Goal: Task Accomplishment & Management: Use online tool/utility

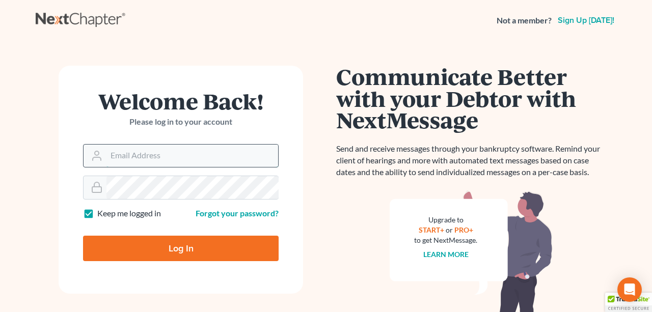
click at [192, 160] on input "Email Address" at bounding box center [193, 156] width 172 height 22
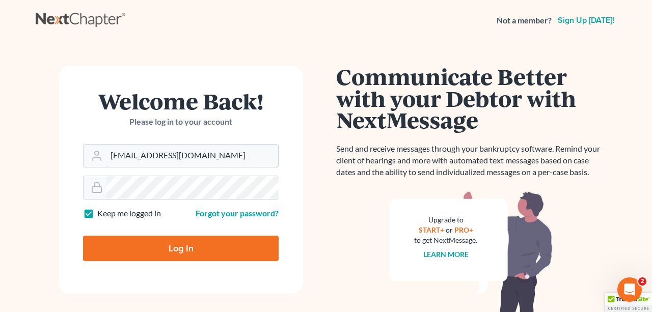
type input "jl@stevelawfirm.com"
click at [142, 248] on input "Log In" at bounding box center [181, 248] width 196 height 25
type input "Thinking..."
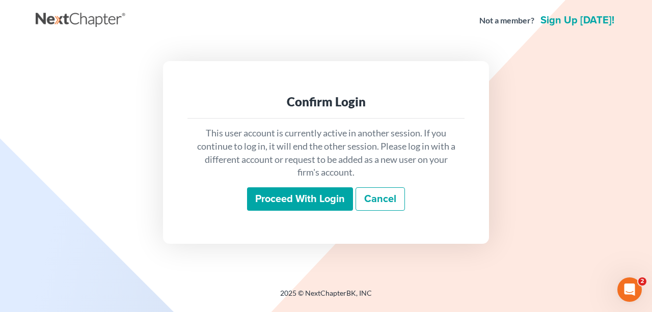
click at [309, 195] on input "Proceed with login" at bounding box center [300, 199] width 106 height 23
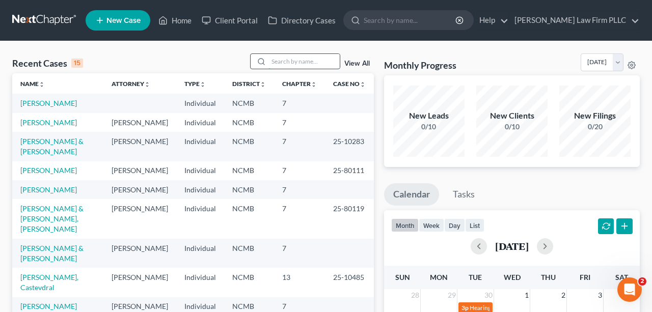
click at [291, 69] on input "search" at bounding box center [304, 61] width 71 height 15
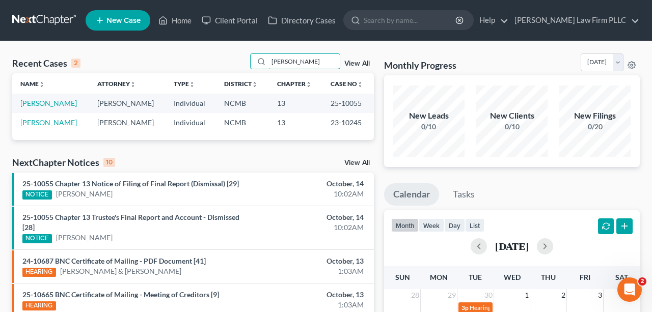
type input "bland"
click at [278, 173] on div "NextChapter Notices 10 View All" at bounding box center [193, 164] width 362 height 16
click at [267, 173] on div "NextChapter Notices 10 View All" at bounding box center [193, 164] width 362 height 16
click at [43, 127] on link "Bland, Erik" at bounding box center [48, 122] width 57 height 9
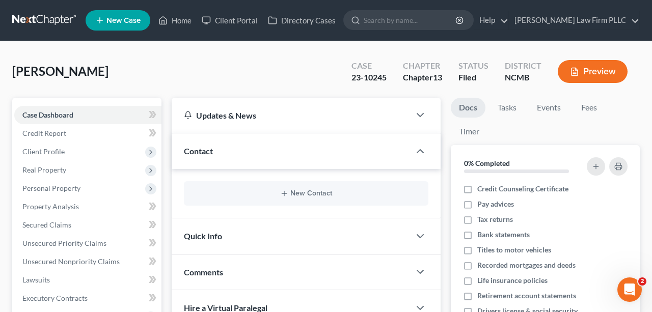
click at [164, 83] on div "Bland, Erik Upgraded Case 23-10245 Chapter Chapter 13 Status Filed District NCM…" at bounding box center [326, 76] width 628 height 44
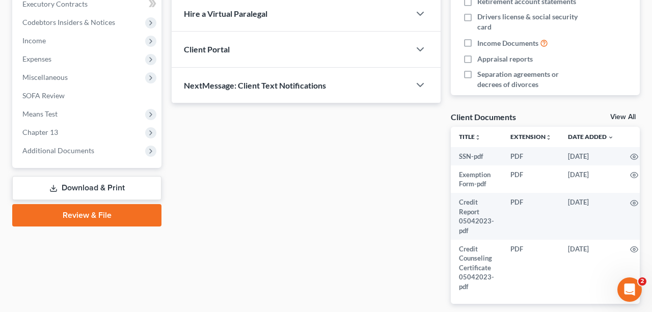
scroll to position [359, 0]
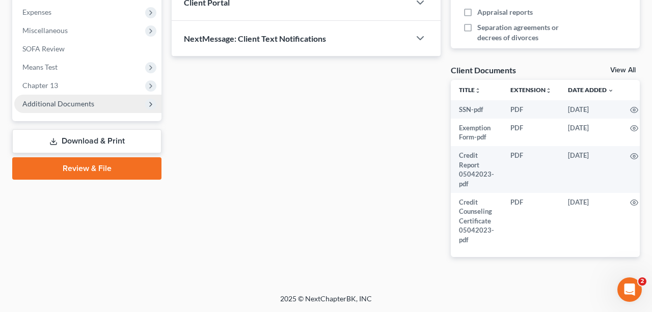
click at [66, 103] on span "Additional Documents" at bounding box center [58, 103] width 72 height 9
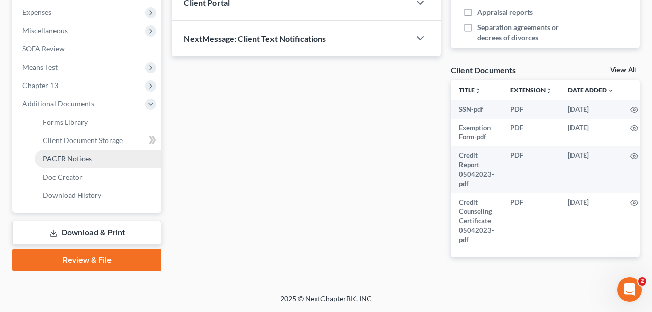
click at [66, 163] on span "PACER Notices" at bounding box center [67, 158] width 49 height 9
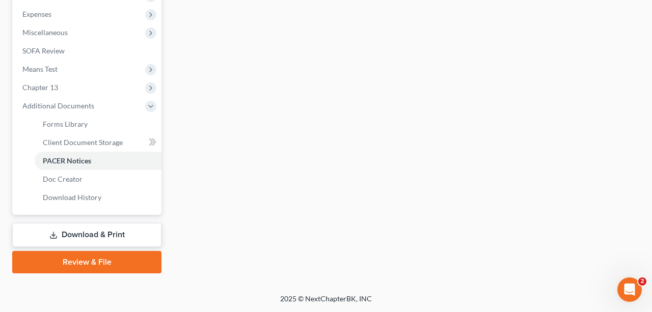
click at [302, 193] on div "Forms Library Client Document Storage PACER Notices Doc Creator Download Histor…" at bounding box center [406, 15] width 479 height 515
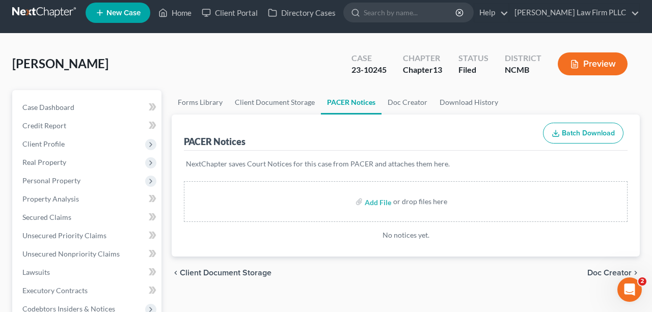
scroll to position [34, 0]
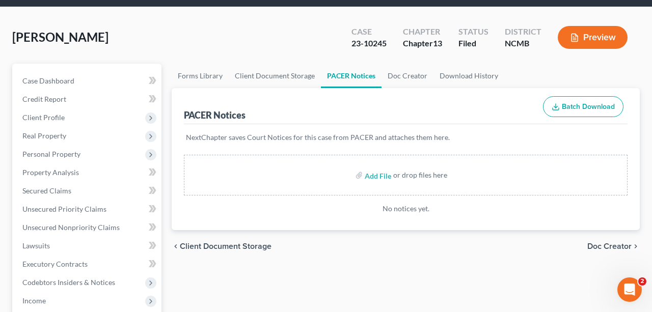
click at [205, 64] on div "Bland, Erik Upgraded Case 23-10245 Chapter Chapter 13 Status Filed District NCM…" at bounding box center [326, 41] width 628 height 44
click at [171, 61] on div "Bland, Erik Upgraded Case 23-10245 Chapter Chapter 13 Status Filed District NCM…" at bounding box center [326, 41] width 628 height 44
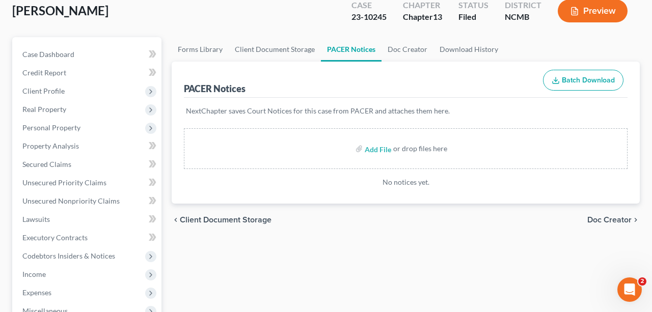
scroll to position [0, 0]
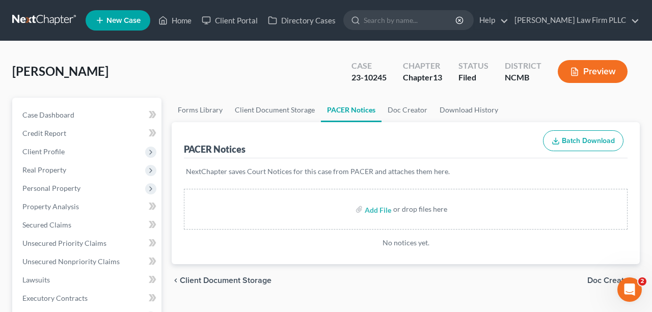
click at [163, 94] on div "Bland, Erik Upgraded Case 23-10245 Chapter Chapter 13 Status Filed District NCM…" at bounding box center [326, 76] width 628 height 44
click at [185, 18] on link "Home" at bounding box center [174, 20] width 43 height 18
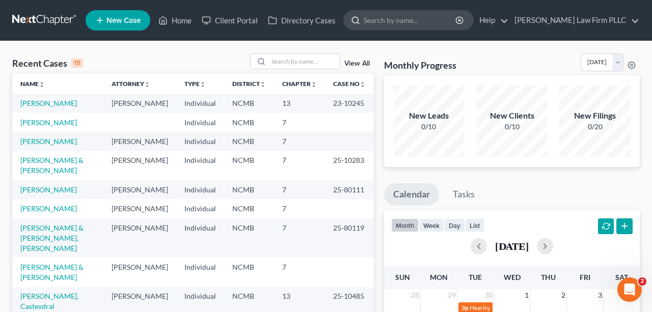
click at [457, 20] on input "search" at bounding box center [410, 20] width 93 height 19
click at [42, 108] on link "Bland, Erik" at bounding box center [48, 103] width 57 height 9
click at [457, 17] on input "search" at bounding box center [410, 20] width 93 height 19
type input "bland"
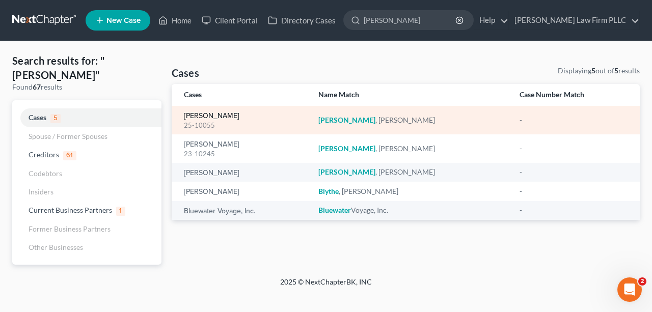
click at [209, 120] on link "Bland, Erik" at bounding box center [212, 116] width 56 height 7
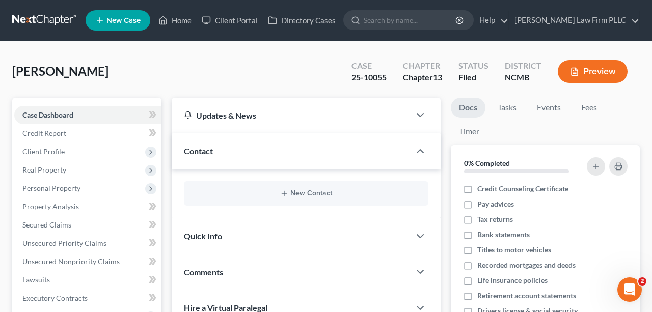
click at [169, 93] on div "Bland, Erik Upgraded Case 25-10055 Chapter Chapter 13 Status Filed District NCM…" at bounding box center [326, 76] width 628 height 44
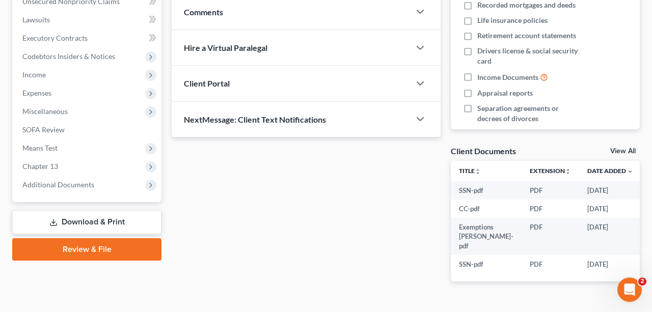
scroll to position [293, 0]
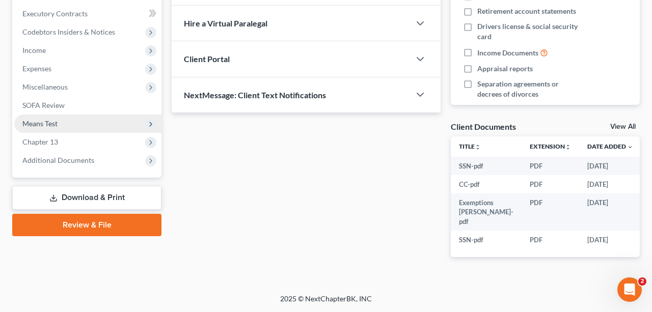
click at [51, 128] on span "Means Test" at bounding box center [39, 123] width 35 height 9
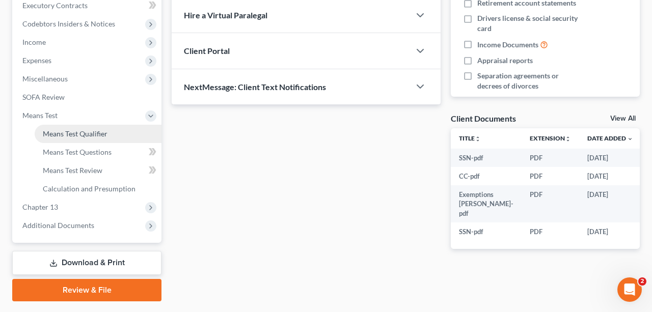
click at [54, 142] on link "Means Test Qualifier" at bounding box center [98, 134] width 127 height 18
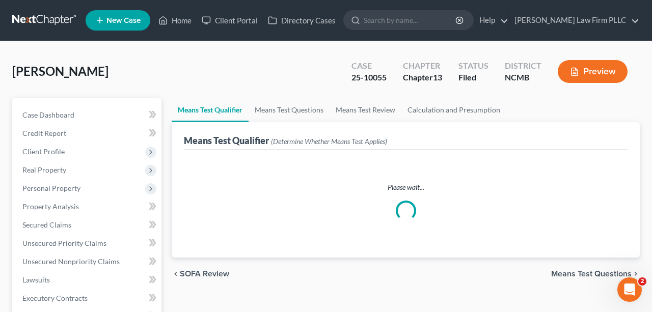
click at [79, 92] on div "Bland, Erik Upgraded Case 25-10055 Chapter Chapter 13 Status Filed District NCM…" at bounding box center [326, 76] width 628 height 44
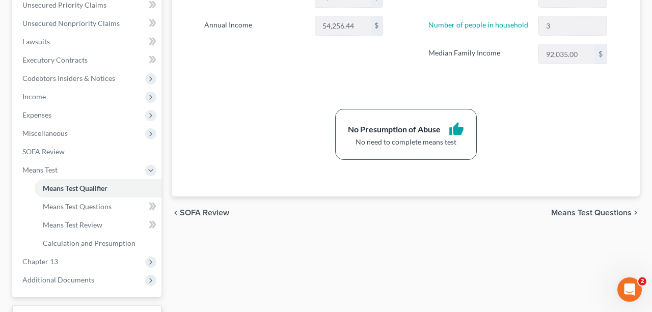
scroll to position [295, 0]
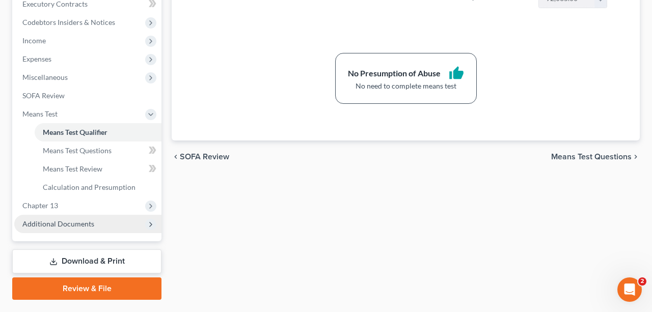
click at [55, 233] on span "Additional Documents" at bounding box center [87, 224] width 147 height 18
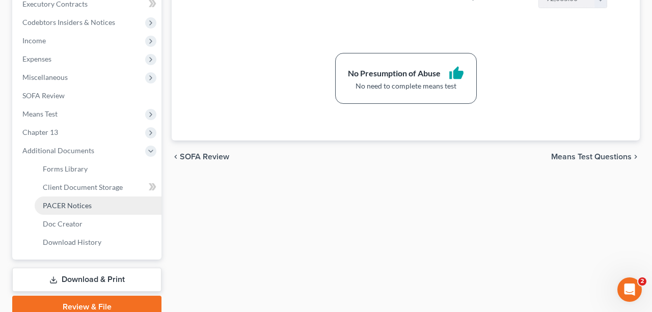
click at [85, 210] on span "PACER Notices" at bounding box center [67, 205] width 49 height 9
